Goal: Task Accomplishment & Management: Use online tool/utility

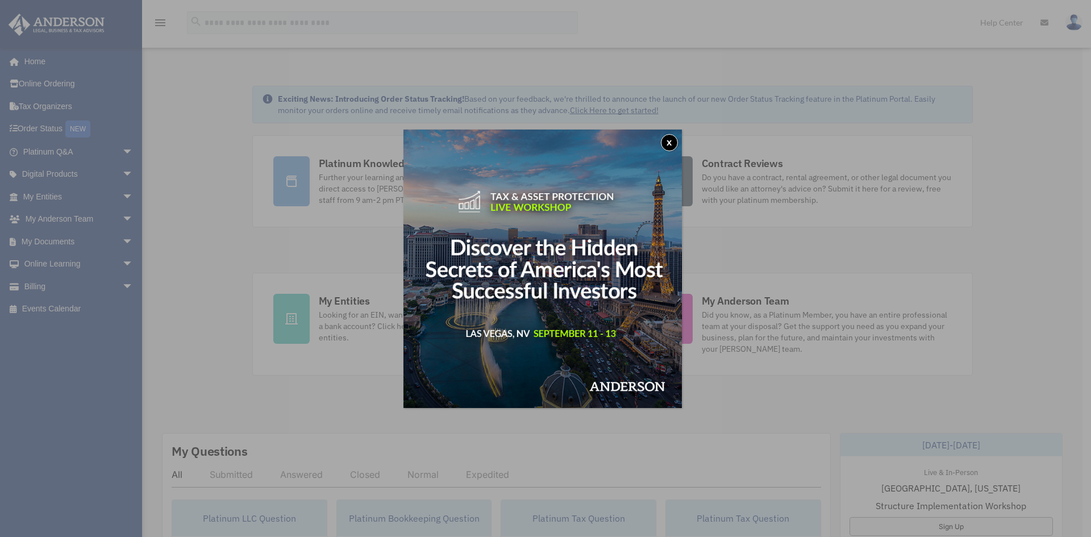
click at [670, 143] on button "x" at bounding box center [669, 142] width 17 height 17
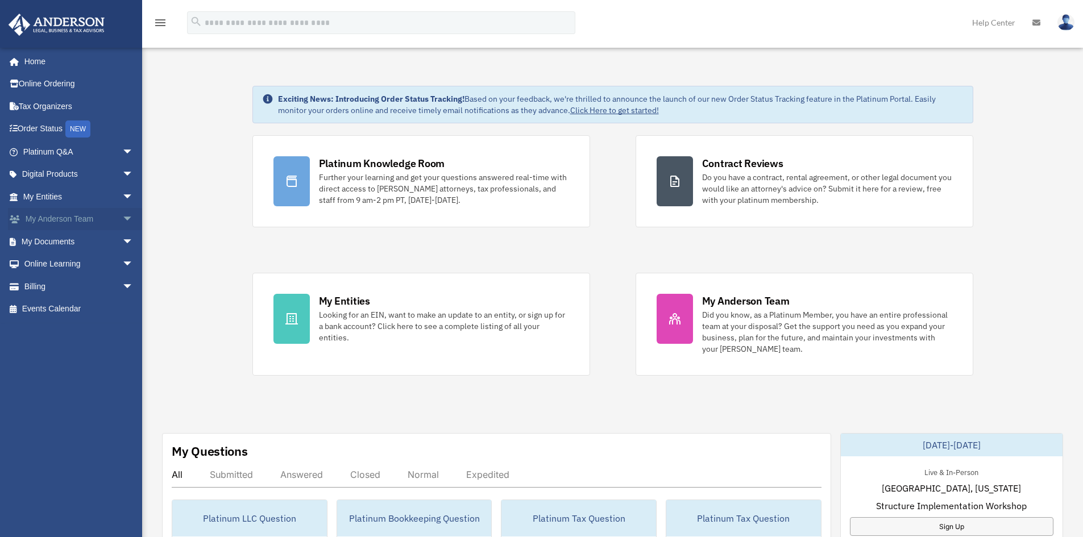
click at [122, 213] on span "arrow_drop_down" at bounding box center [133, 219] width 23 height 23
click at [122, 310] on span "arrow_drop_down" at bounding box center [133, 309] width 23 height 23
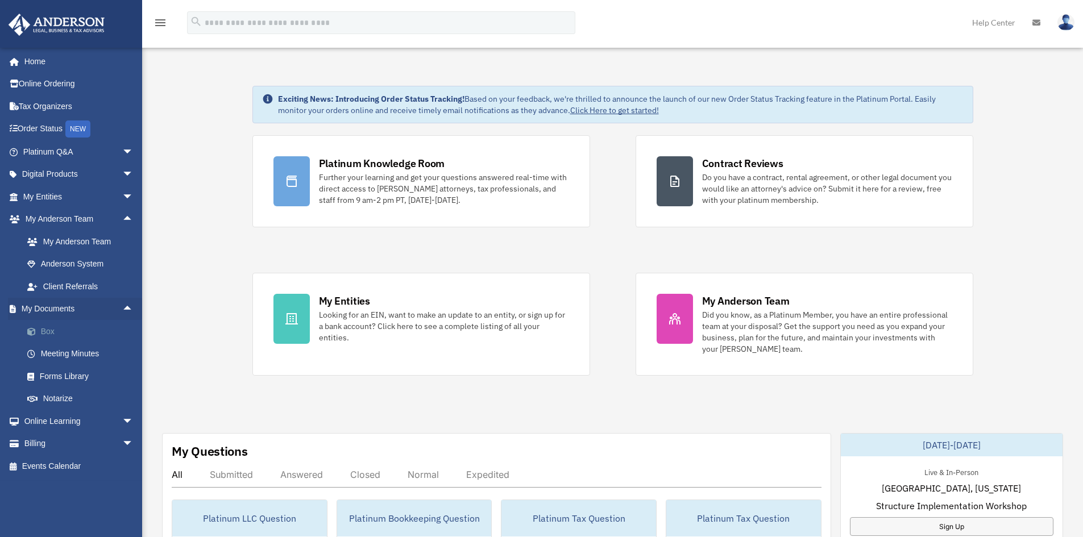
click at [79, 334] on link "Box" at bounding box center [83, 331] width 135 height 23
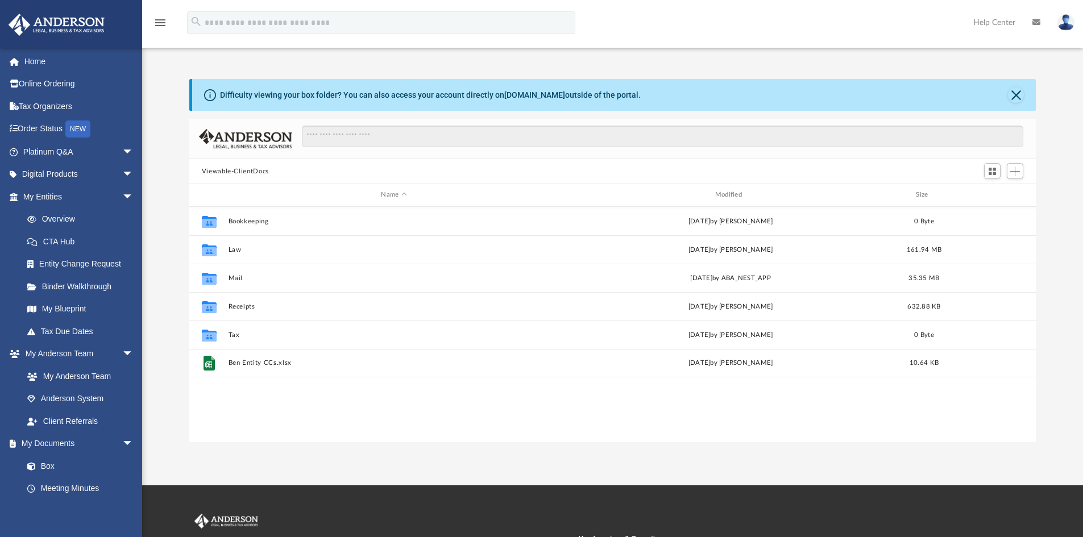
scroll to position [250, 838]
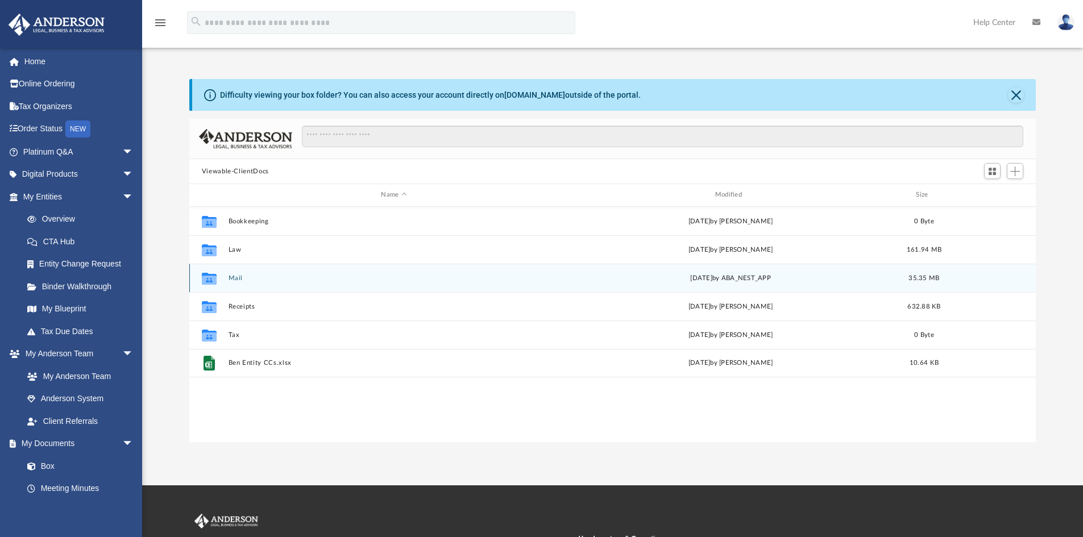
click at [384, 273] on div "Collaborated Folder Mail Wed Aug 20 2025 by ABA_NEST_APP 35.35 MB" at bounding box center [612, 278] width 847 height 28
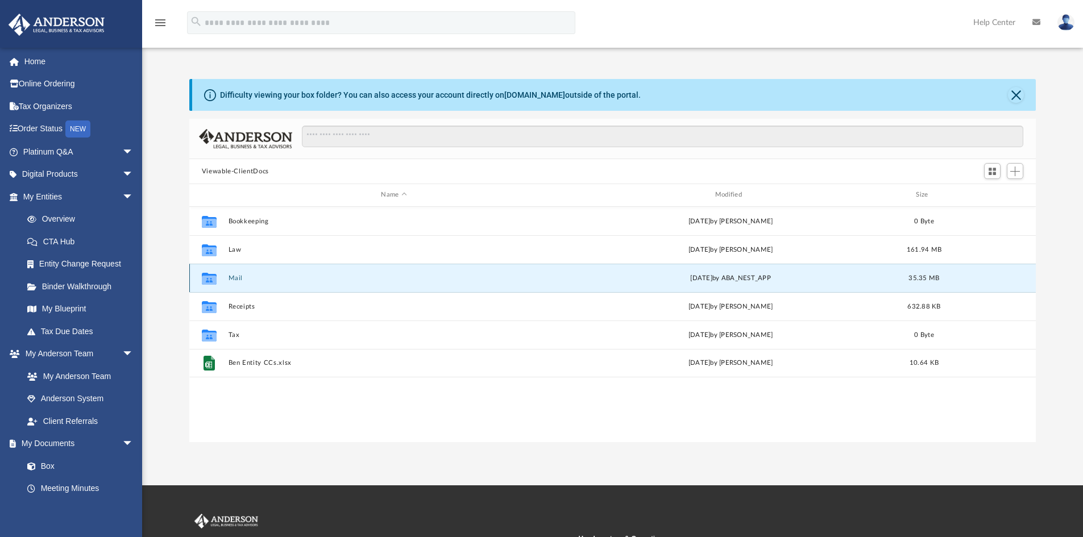
click at [235, 279] on button "Mail" at bounding box center [393, 278] width 331 height 7
click at [236, 277] on button "Mail" at bounding box center [393, 278] width 331 height 7
click at [210, 279] on icon "grid" at bounding box center [209, 279] width 15 height 9
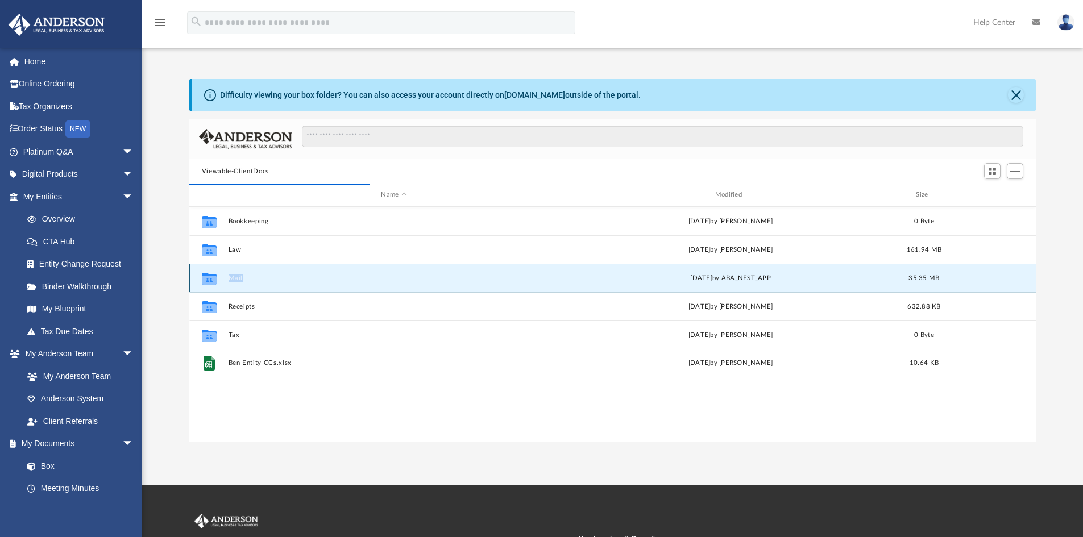
click at [265, 279] on button "Mail" at bounding box center [393, 278] width 331 height 7
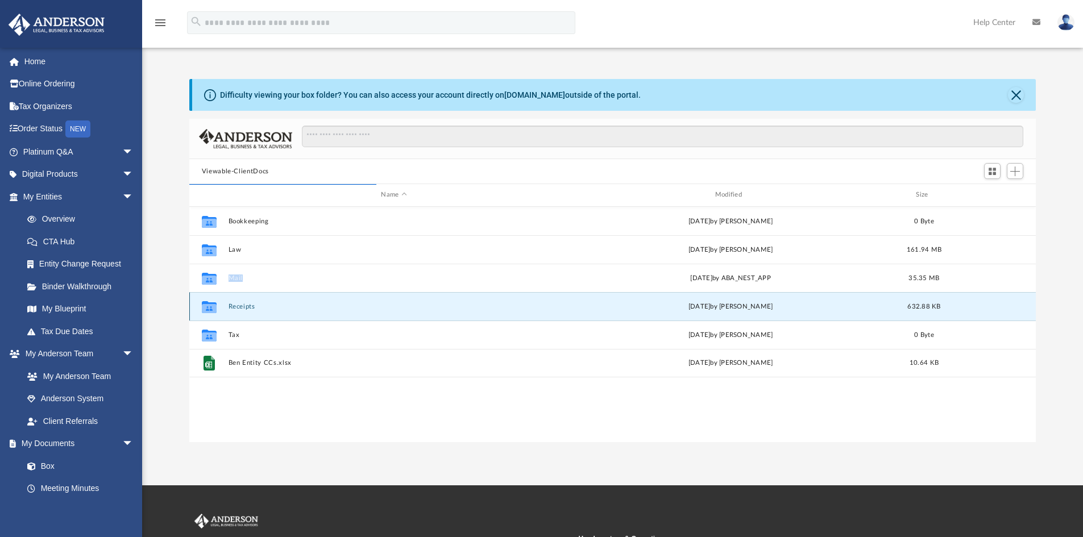
click at [282, 305] on button "Receipts" at bounding box center [393, 306] width 331 height 7
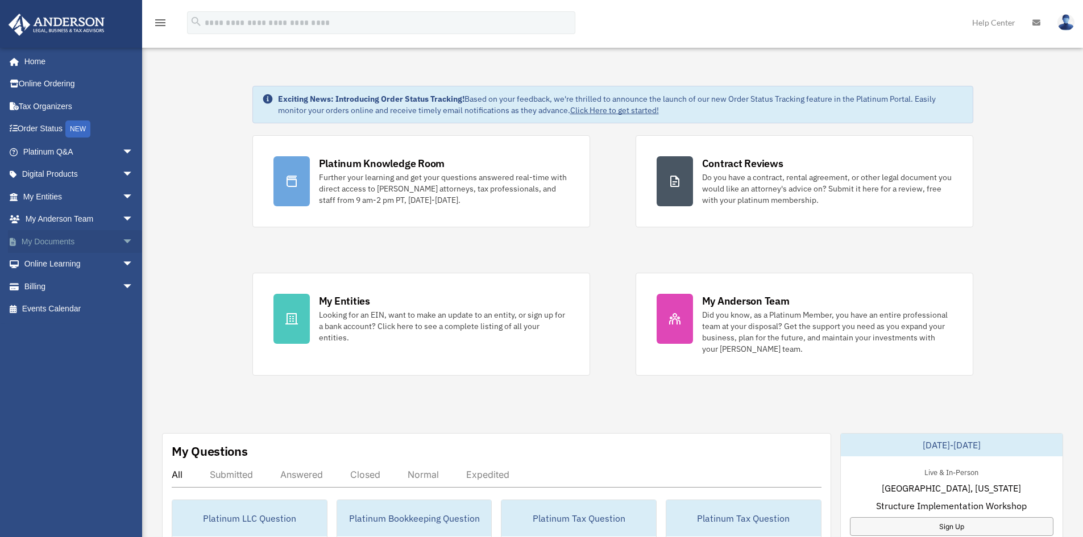
click at [89, 237] on link "My Documents arrow_drop_down" at bounding box center [79, 241] width 143 height 23
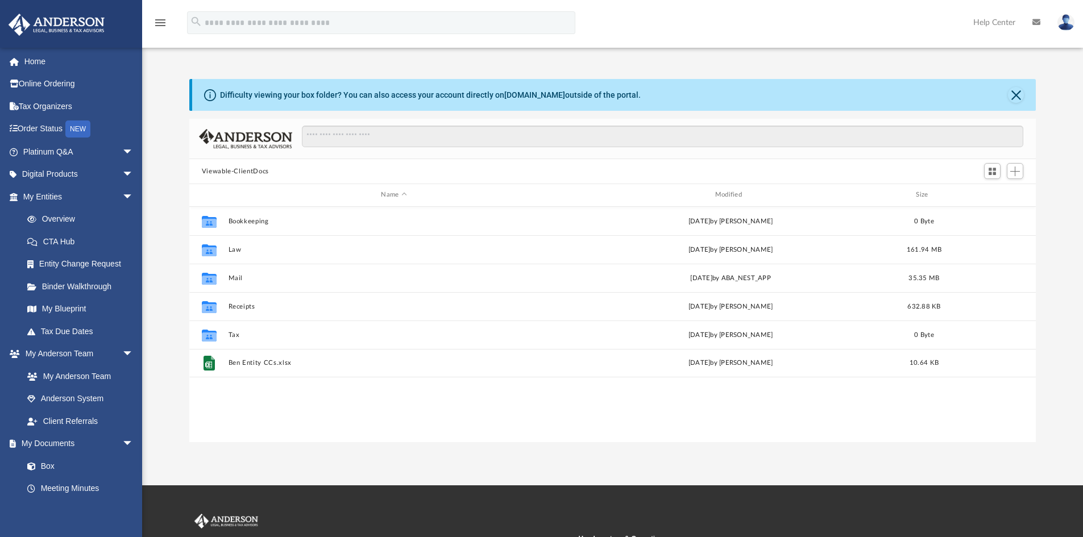
scroll to position [250, 838]
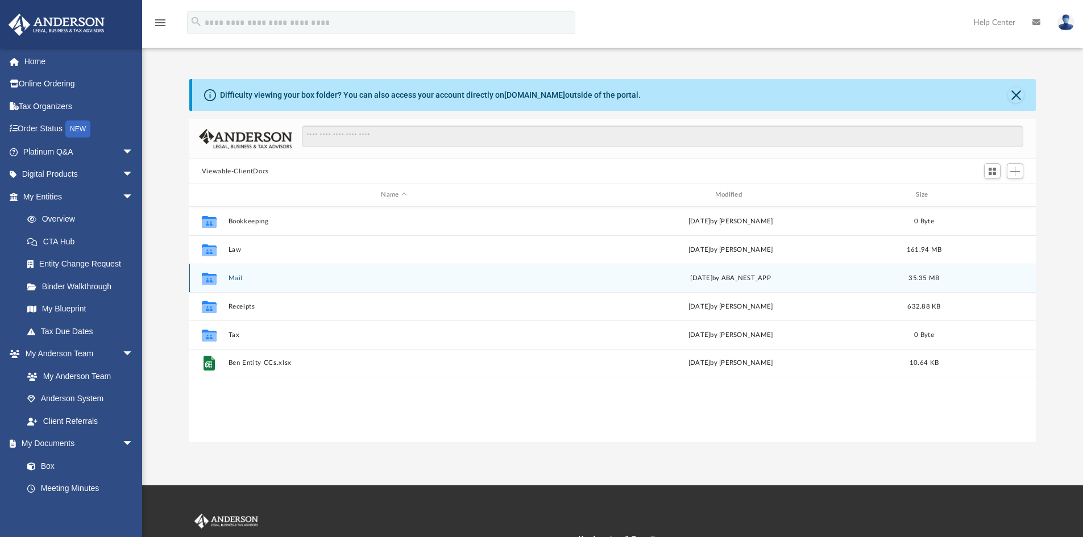
click at [244, 276] on button "Mail" at bounding box center [393, 278] width 331 height 7
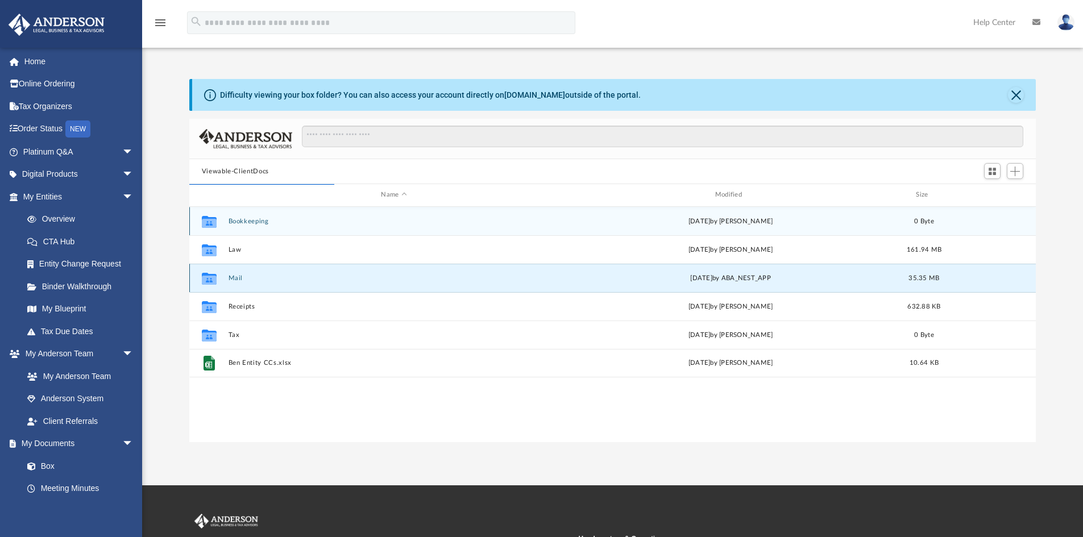
scroll to position [215, 838]
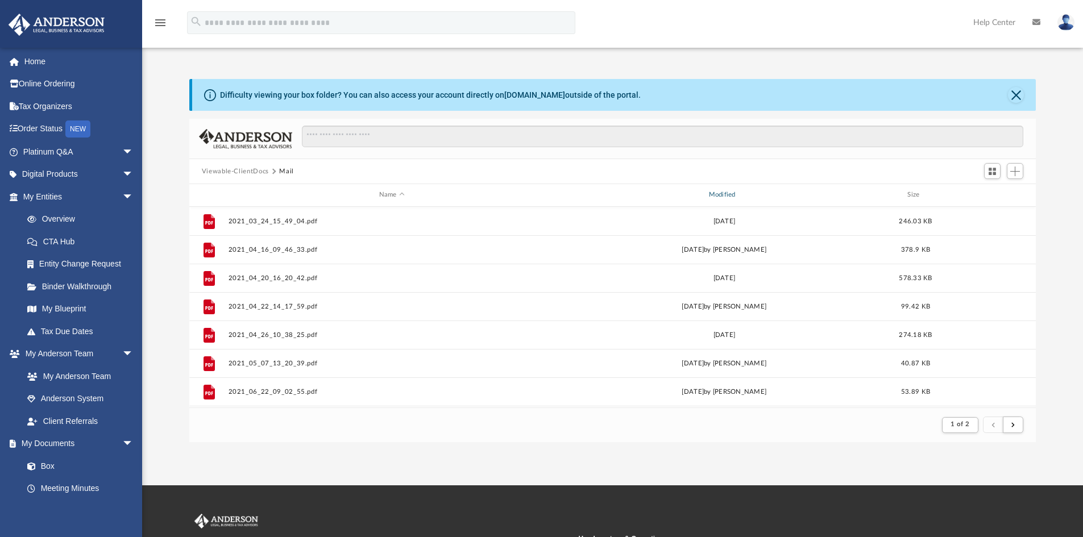
click at [719, 192] on div "Modified" at bounding box center [723, 195] width 327 height 10
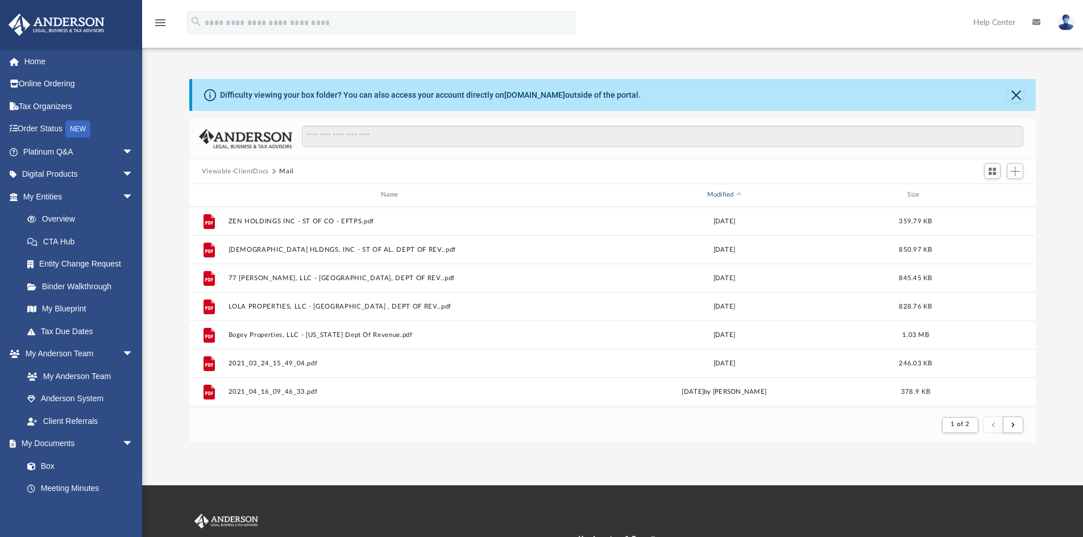
click at [719, 193] on div "Modified" at bounding box center [723, 195] width 327 height 10
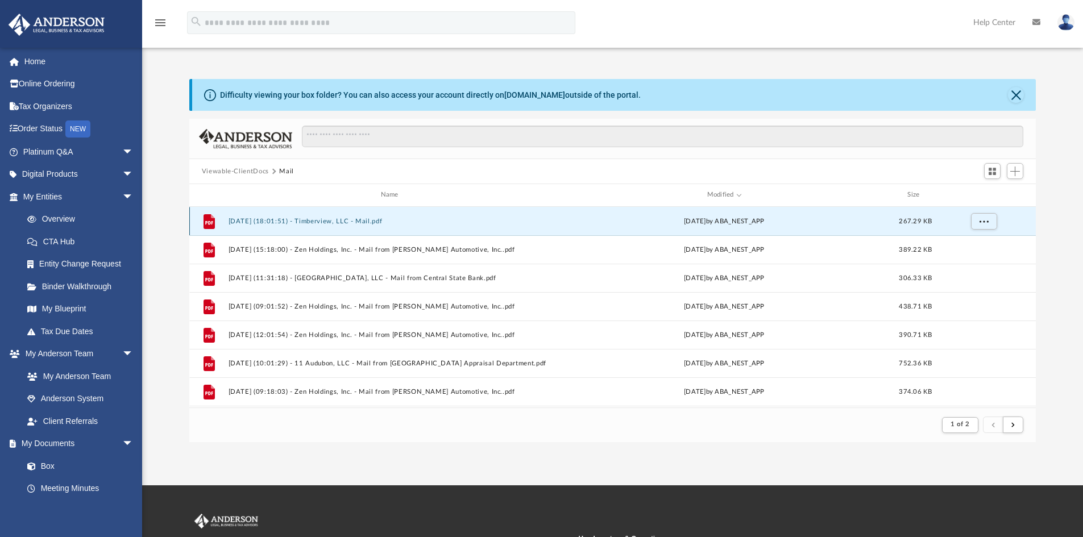
click at [329, 218] on button "2025.08.20 (18:01:51) - Timberview, LLC - Mail.pdf" at bounding box center [391, 221] width 327 height 7
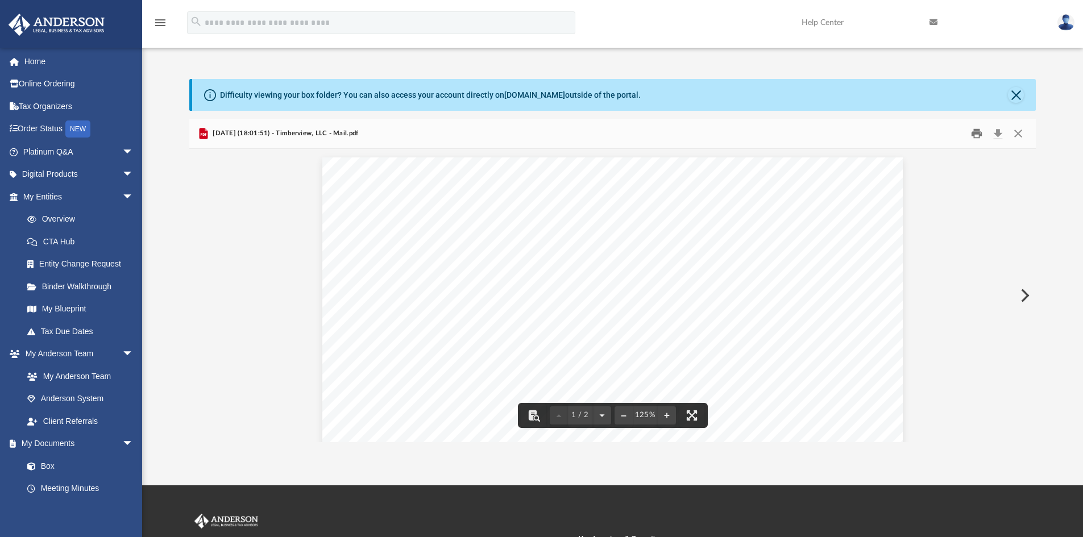
click at [975, 131] on button "Print" at bounding box center [976, 134] width 23 height 18
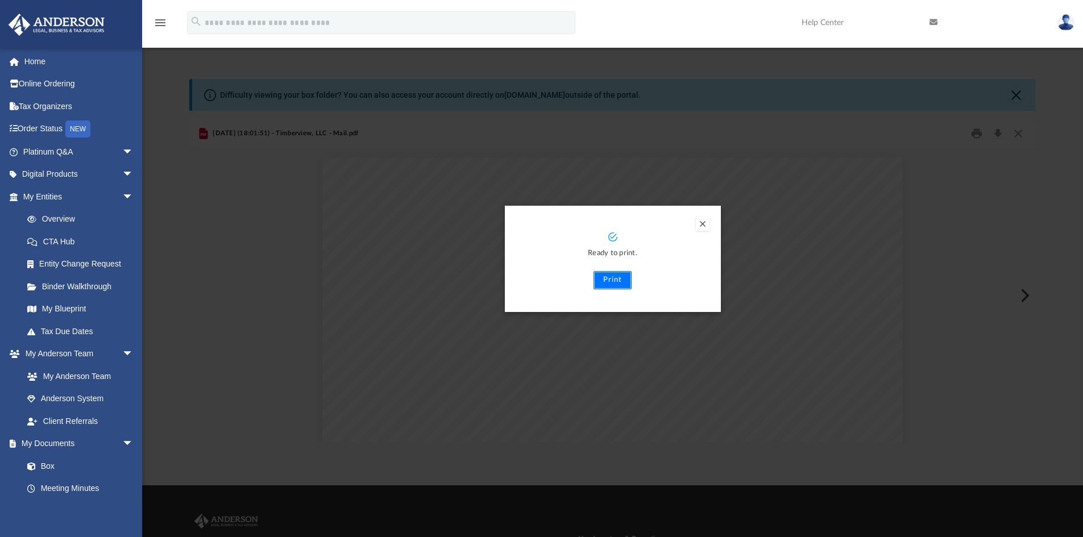
click at [607, 281] on button "Print" at bounding box center [612, 280] width 38 height 18
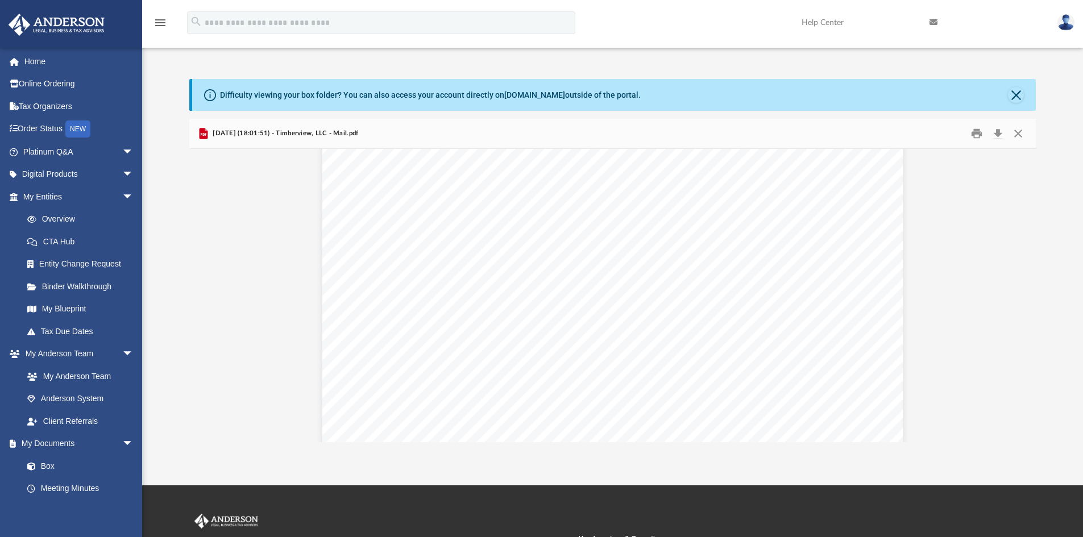
scroll to position [0, 0]
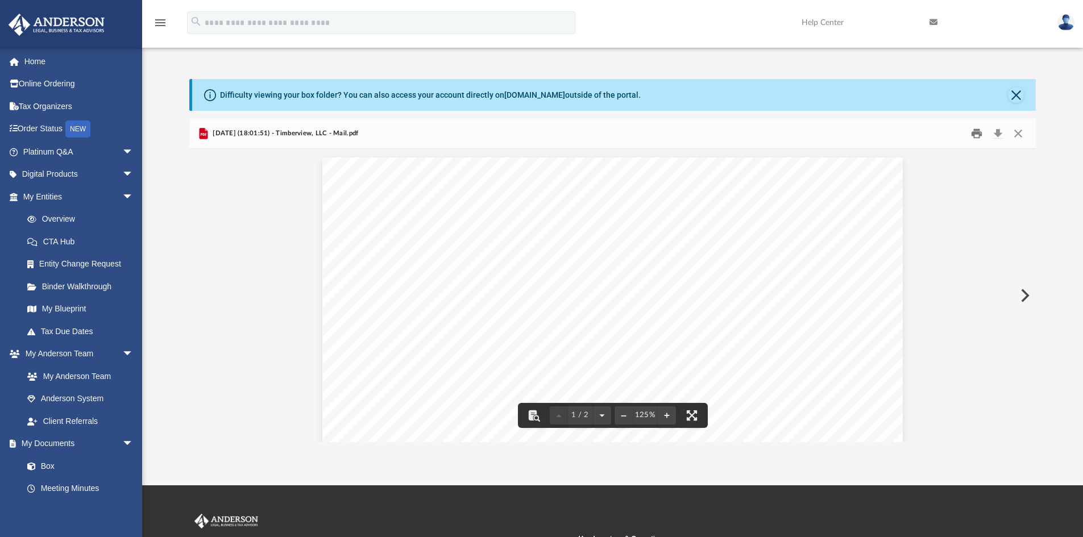
click at [974, 134] on button "Print" at bounding box center [976, 134] width 23 height 18
click at [978, 131] on button "Print" at bounding box center [976, 134] width 23 height 18
